Goal: Task Accomplishment & Management: Use online tool/utility

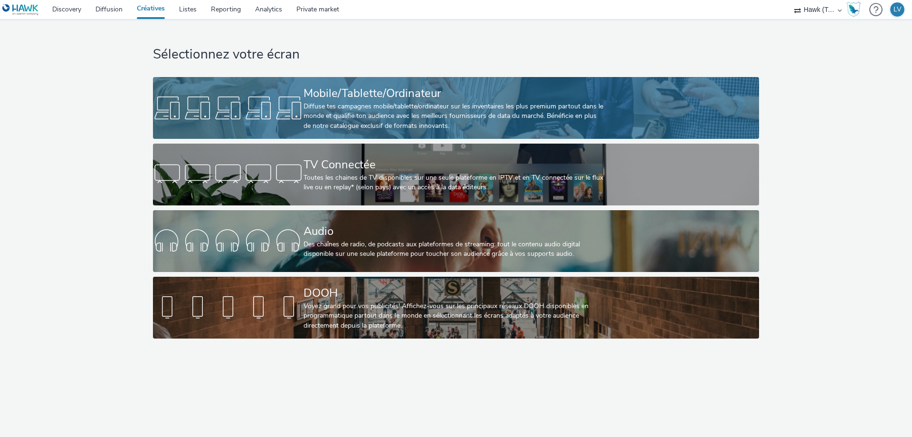
click at [381, 98] on div "Mobile/Tablette/Ordinateur" at bounding box center [454, 93] width 301 height 17
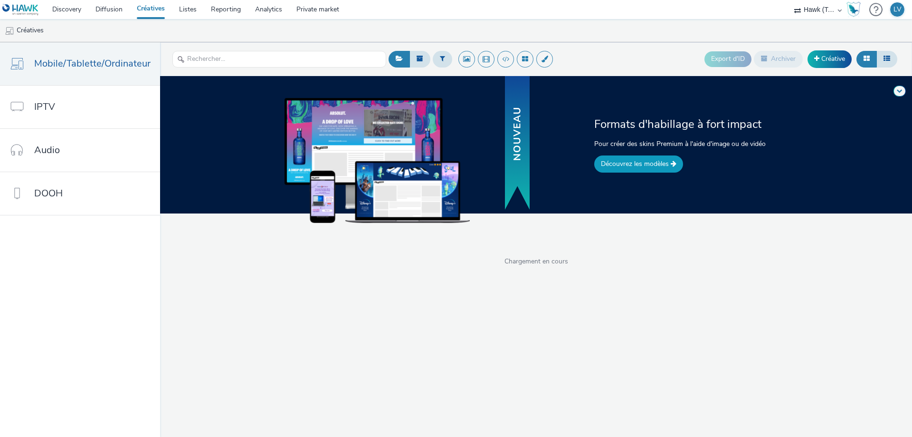
click at [657, 162] on link "Découvrez les modèles" at bounding box center [638, 163] width 89 height 17
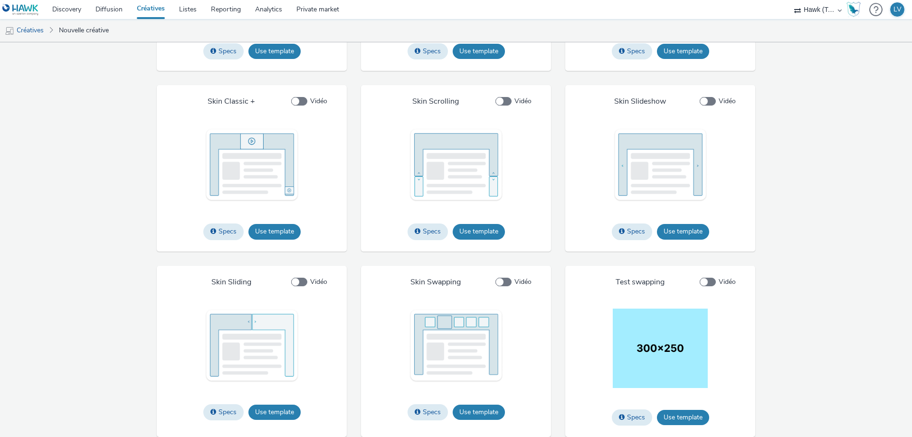
scroll to position [1212, 0]
click at [685, 228] on button "Use template" at bounding box center [683, 231] width 52 height 15
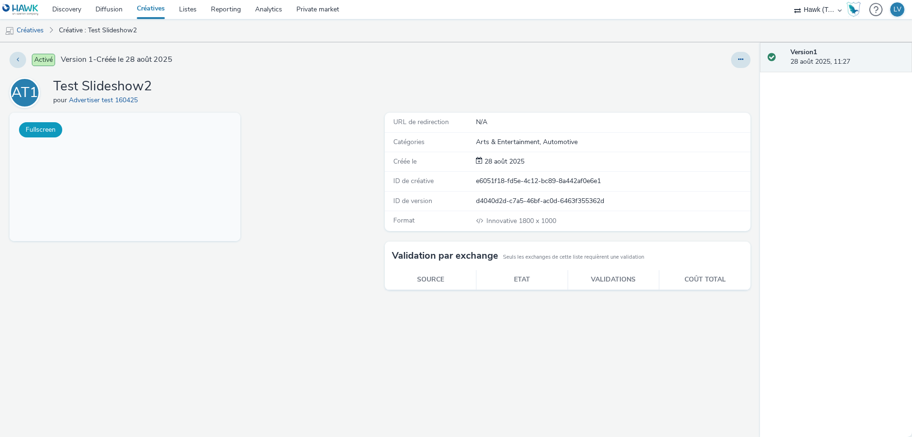
click at [0, 0] on button "Fullscreen" at bounding box center [0, 0] width 0 height 0
click at [747, 57] on button at bounding box center [740, 60] width 19 height 16
click at [713, 78] on link "Modifier" at bounding box center [714, 78] width 71 height 19
click at [0, 0] on button "Fullscreen" at bounding box center [0, 0] width 0 height 0
click at [748, 54] on button at bounding box center [740, 60] width 19 height 16
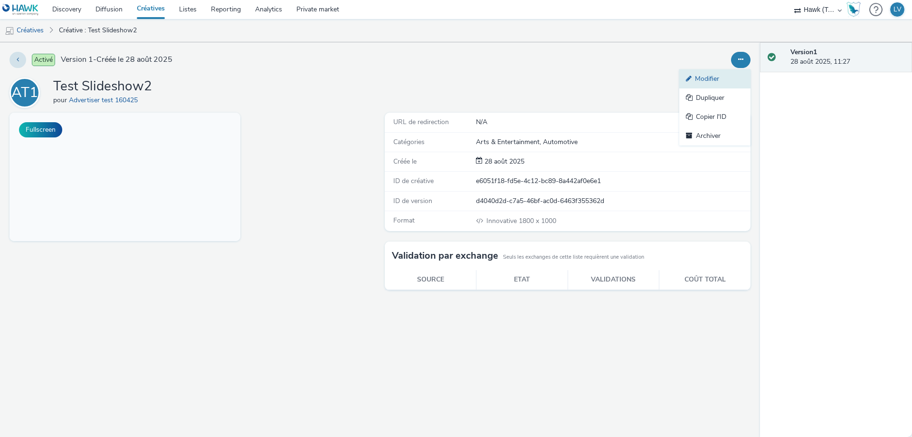
click at [728, 74] on link "Modifier" at bounding box center [714, 78] width 71 height 19
click at [0, 0] on button "Fullscreen" at bounding box center [0, 0] width 0 height 0
click at [744, 59] on button at bounding box center [740, 60] width 19 height 16
click at [744, 57] on button at bounding box center [740, 60] width 19 height 16
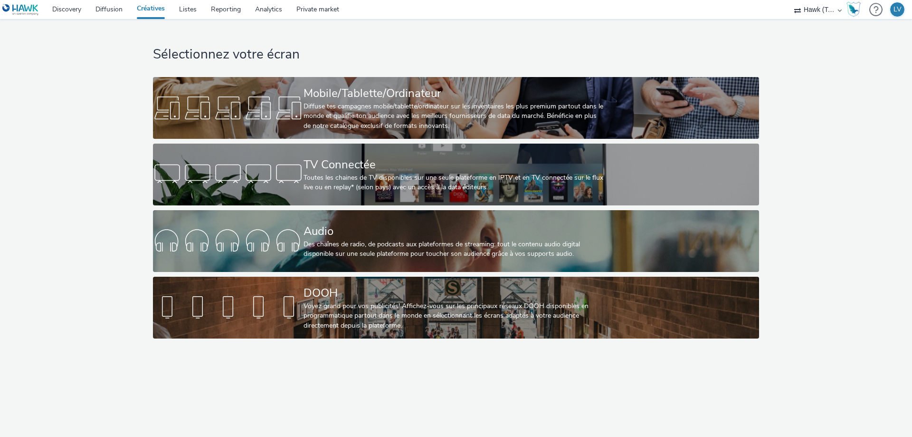
click at [344, 71] on div "Sélectionnez votre écran Mobile/Tablette/Ordinateur Diffuse tes campagnes mobil…" at bounding box center [456, 181] width 612 height 324
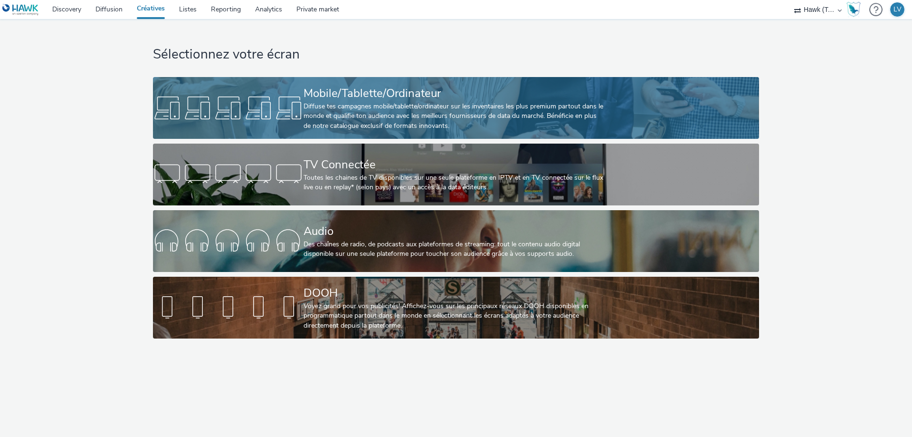
click at [363, 93] on div "Mobile/Tablette/Ordinateur" at bounding box center [454, 93] width 301 height 17
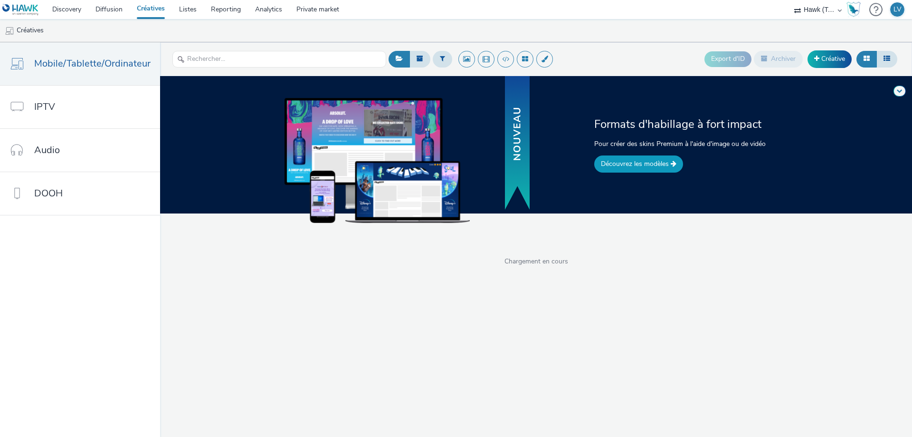
click at [620, 167] on link "Découvrez les modèles" at bounding box center [638, 163] width 89 height 17
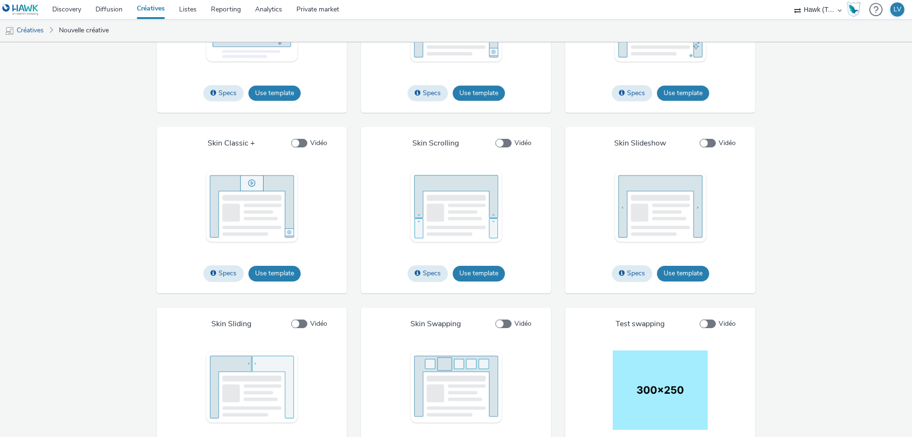
scroll to position [1212, 0]
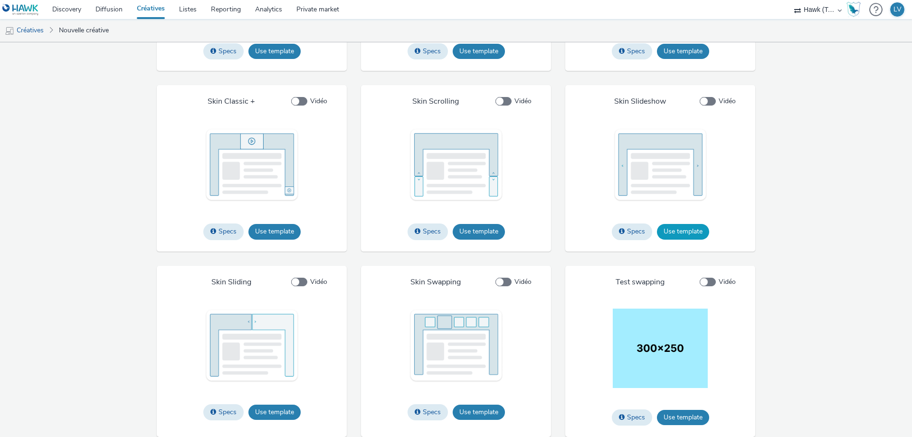
click at [683, 234] on button "Use template" at bounding box center [683, 231] width 52 height 15
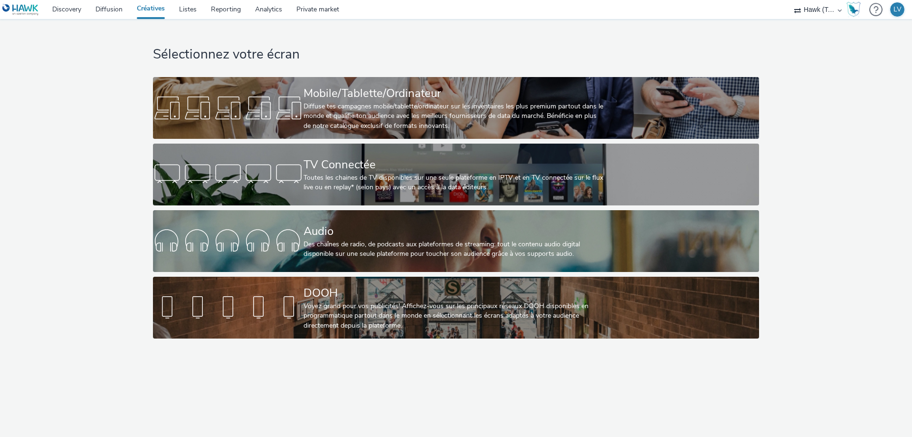
click at [142, 14] on link "Créatives" at bounding box center [151, 9] width 42 height 19
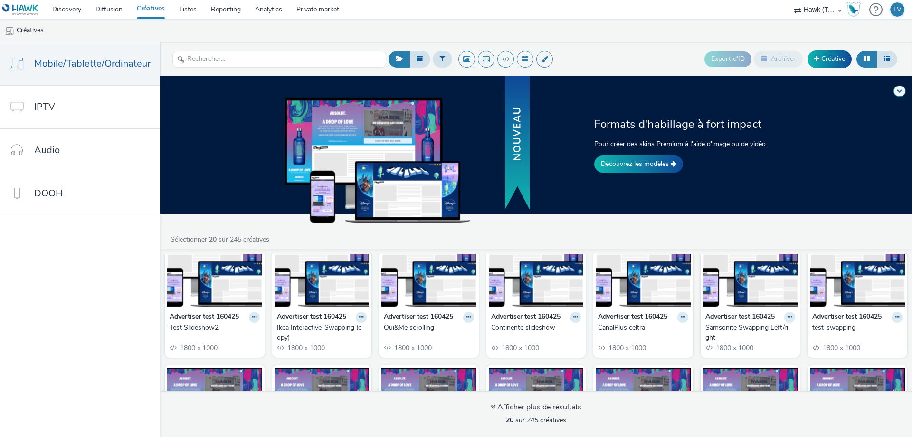
scroll to position [48, 0]
click at [629, 317] on strong "Advertiser test 160425" at bounding box center [632, 316] width 69 height 11
click at [681, 317] on icon at bounding box center [683, 317] width 4 height 6
click at [604, 316] on strong "Advertiser test 160425" at bounding box center [632, 316] width 69 height 11
click at [680, 315] on button at bounding box center [682, 316] width 11 height 11
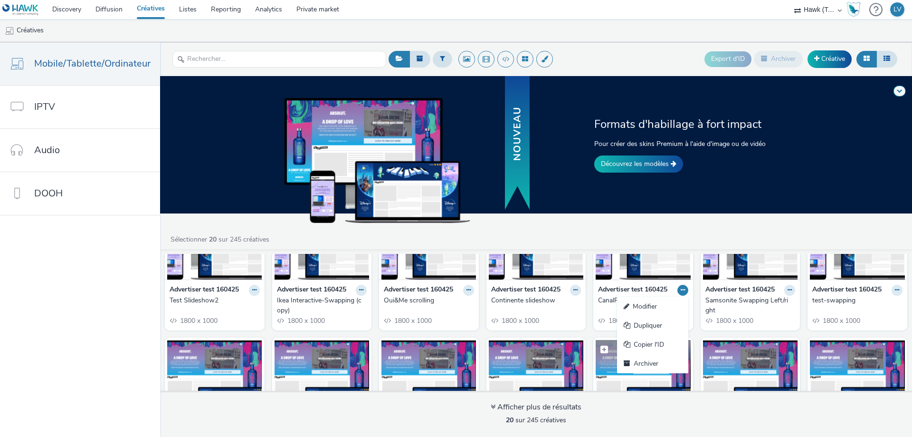
scroll to position [95, 0]
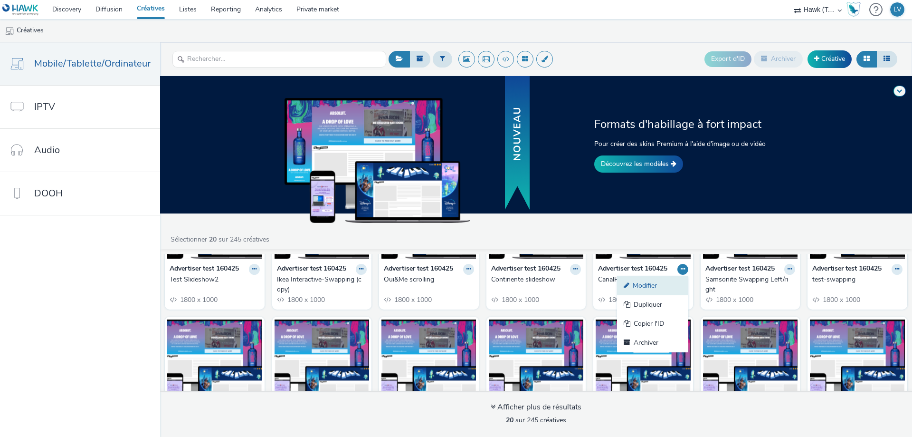
click at [648, 284] on link "Modifier" at bounding box center [652, 285] width 71 height 19
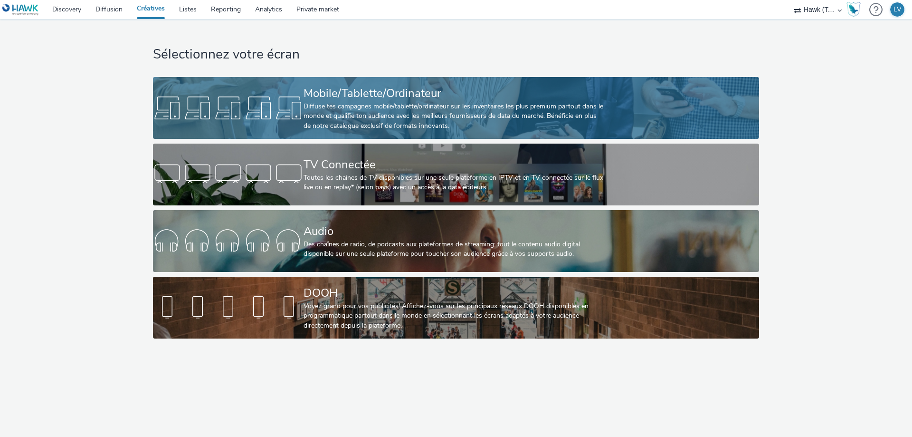
click at [477, 111] on div "Diffuse tes campagnes mobile/tablette/ordinateur sur les inventaires les plus p…" at bounding box center [454, 116] width 301 height 29
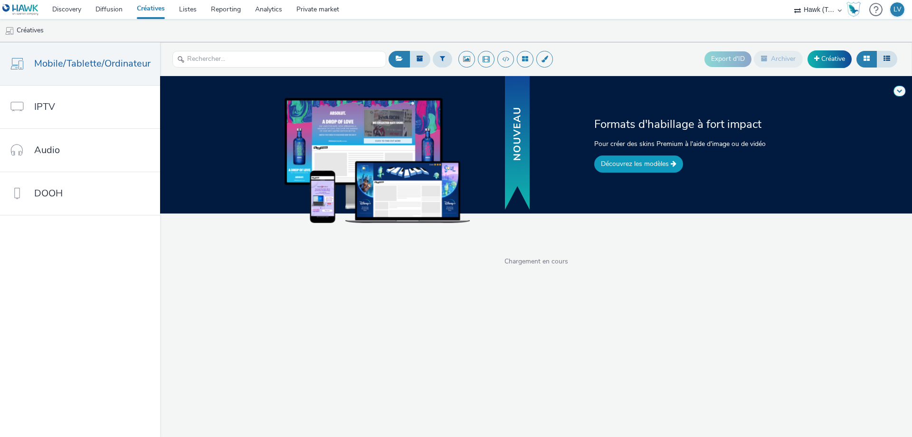
click at [662, 158] on link "Découvrez les modèles" at bounding box center [638, 163] width 89 height 17
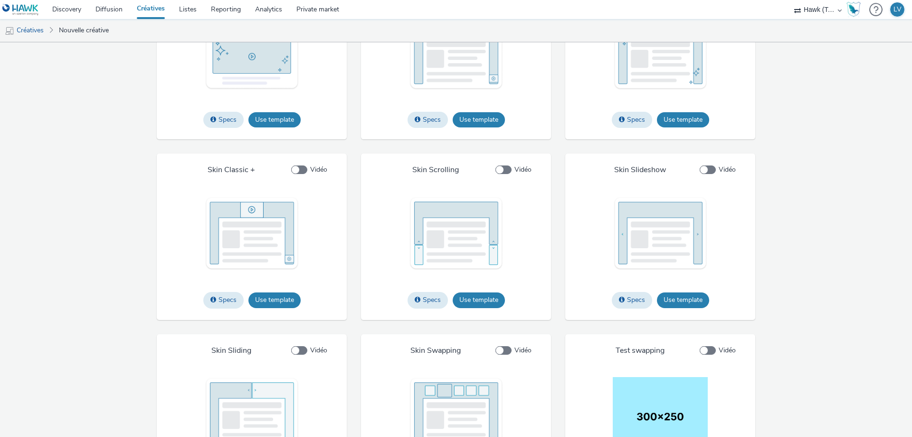
scroll to position [1212, 0]
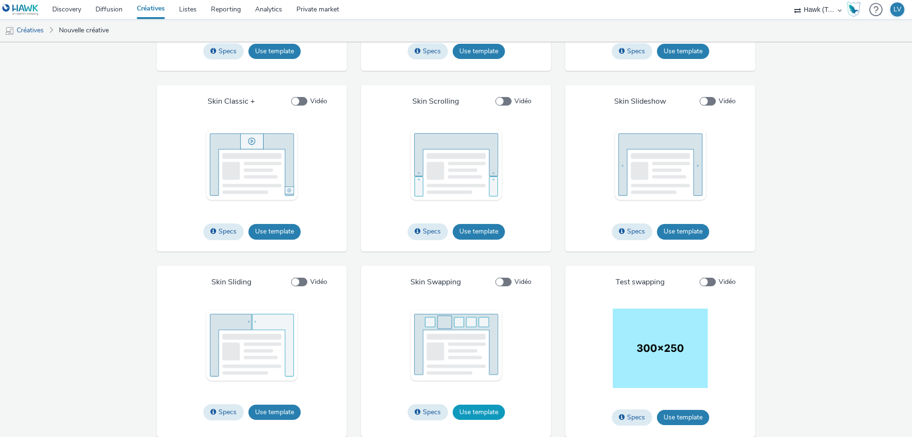
click at [473, 412] on button "Use template" at bounding box center [479, 411] width 52 height 15
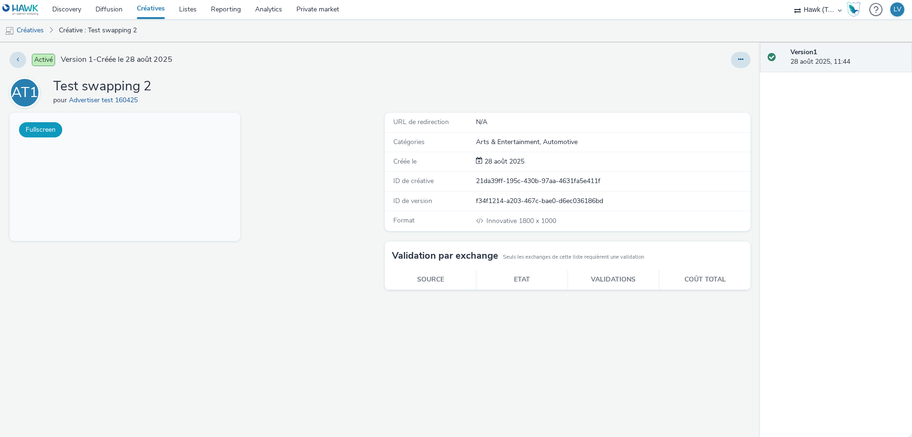
click at [0, 0] on button "Fullscreen" at bounding box center [0, 0] width 0 height 0
